Goal: Check status: Check status

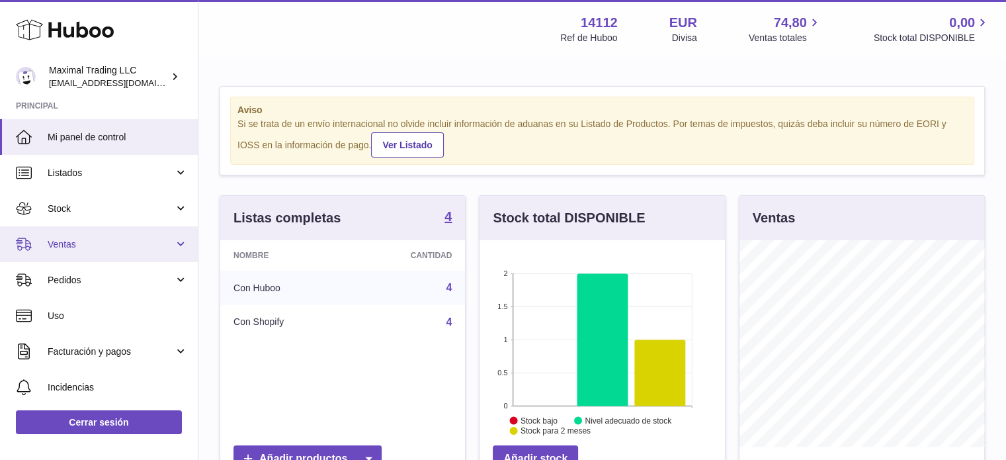
scroll to position [206, 245]
click at [74, 246] on span "Ventas" at bounding box center [111, 244] width 126 height 13
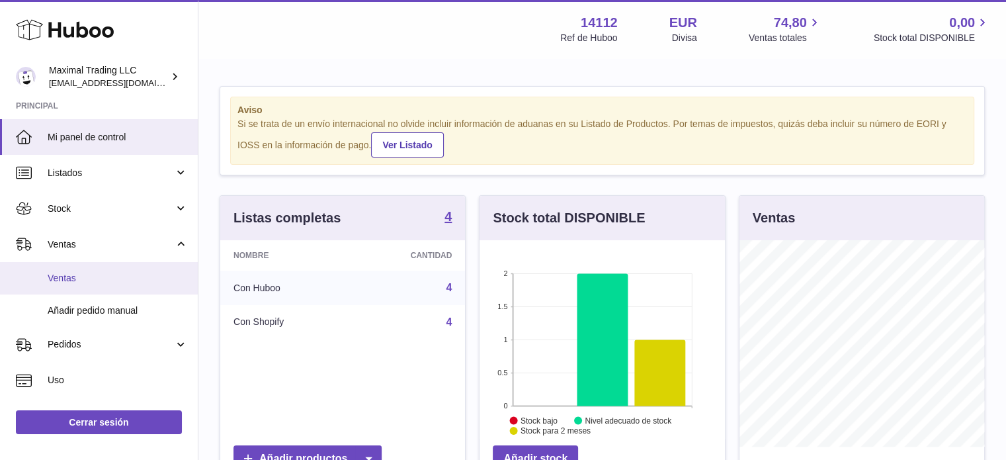
click at [75, 279] on span "Ventas" at bounding box center [118, 278] width 140 height 13
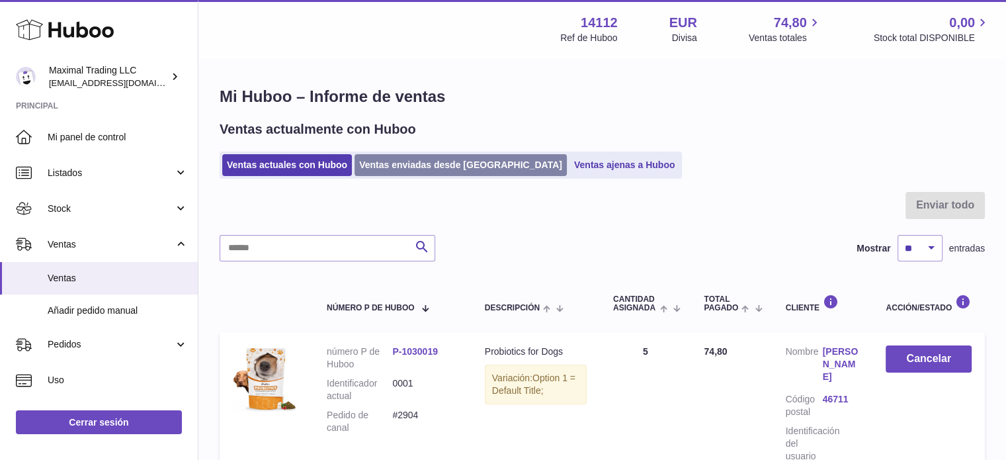
click at [404, 157] on link "Ventas enviadas desde [GEOGRAPHIC_DATA]" at bounding box center [461, 165] width 212 height 22
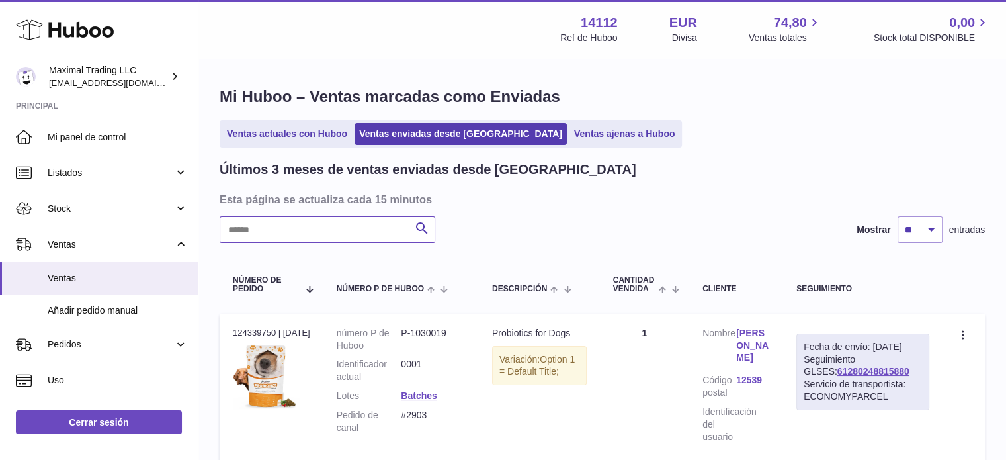
click at [379, 232] on input "text" at bounding box center [328, 229] width 216 height 26
paste input "**********"
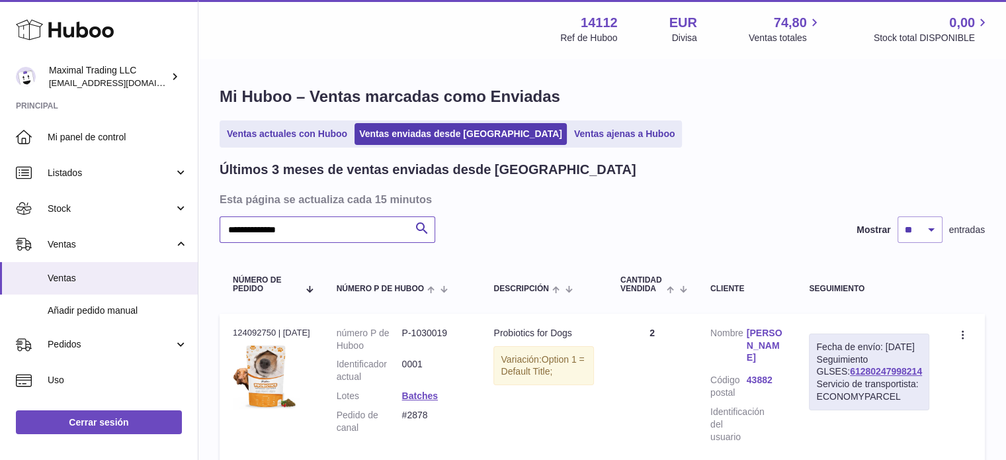
type input "**********"
drag, startPoint x: 922, startPoint y: 396, endPoint x: 834, endPoint y: 394, distance: 87.4
click at [834, 394] on td "Fecha de envío: 4º sep. 2025 Seguimiento GLSES: 61280247998214 Servicio de tran…" at bounding box center [869, 389] width 147 height 150
copy link "61280247998214"
drag, startPoint x: 444, startPoint y: 412, endPoint x: 410, endPoint y: 412, distance: 34.4
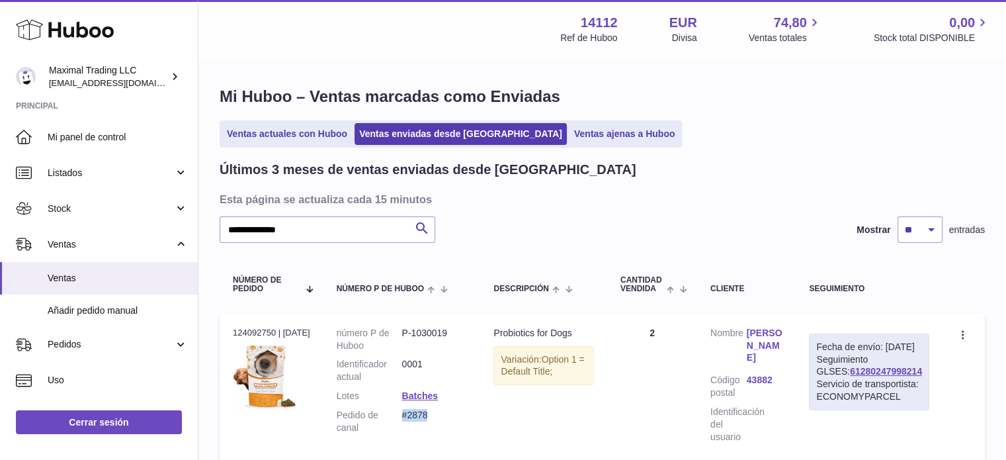
click at [410, 412] on dd "#2878" at bounding box center [435, 421] width 66 height 25
copy dd "#2878"
click at [783, 341] on link "Encarna Robles" at bounding box center [765, 346] width 36 height 38
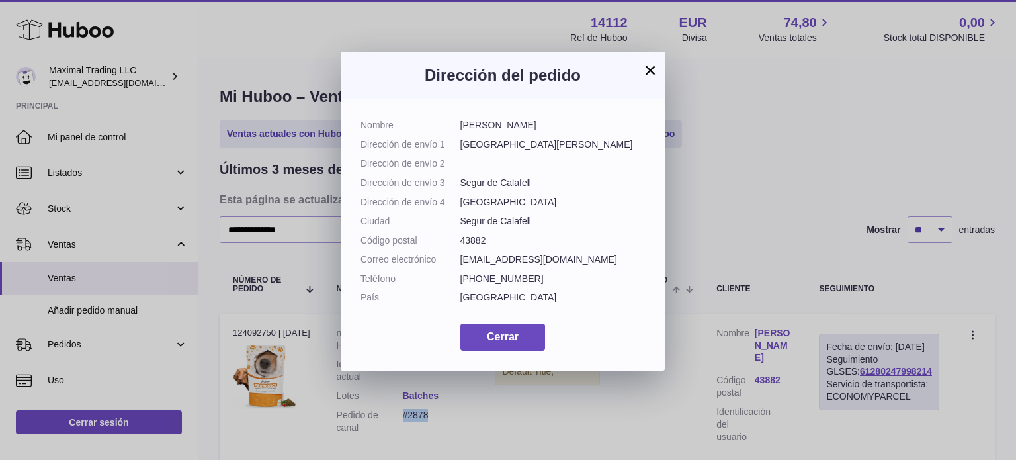
drag, startPoint x: 525, startPoint y: 124, endPoint x: 461, endPoint y: 124, distance: 64.2
click at [459, 125] on dl "Nombre Encarna Robles Dirección de envío 1 Carretera Barcelona 111, Yokasi Móvi…" at bounding box center [503, 214] width 285 height 191
copy dl "Encarna Robles"
